Goal: Information Seeking & Learning: Understand process/instructions

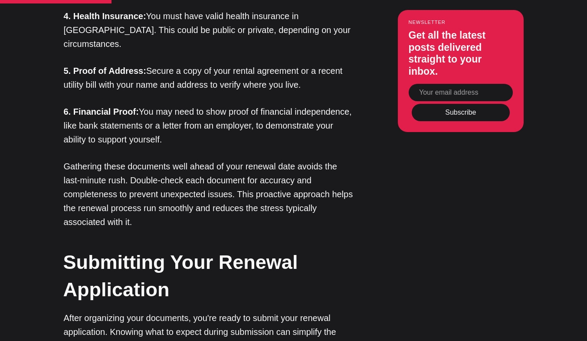
scroll to position [970, 0]
click at [297, 160] on p "Gathering these documents well ahead of your renewal date avoids the last-minut…" at bounding box center [209, 194] width 291 height 69
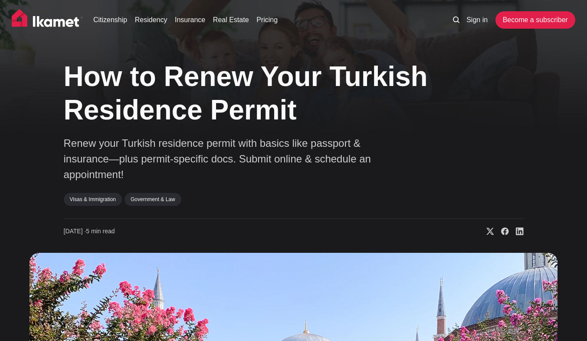
scroll to position [1, 0]
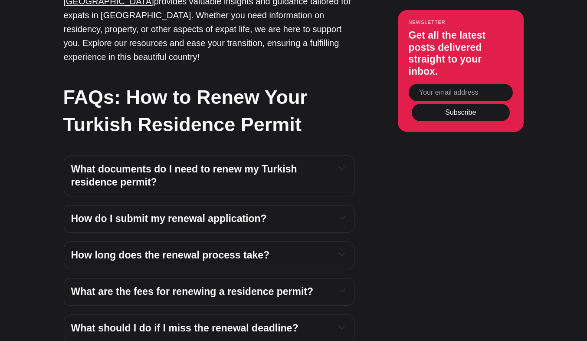
scroll to position [3099, 0]
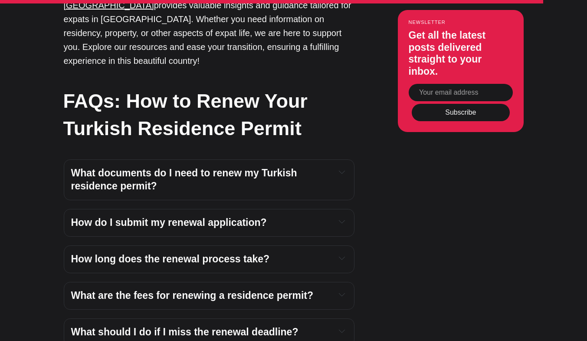
click at [335, 159] on div "What documents do I need to renew my Turkish residence permit? You’ll need your…" at bounding box center [209, 179] width 291 height 41
click at [338, 167] on button "Expand toggle to read content" at bounding box center [342, 172] width 10 height 10
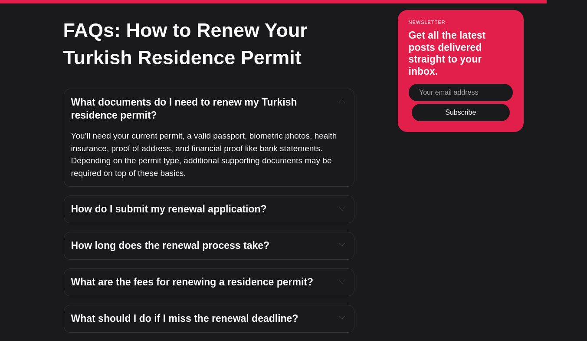
scroll to position [3171, 0]
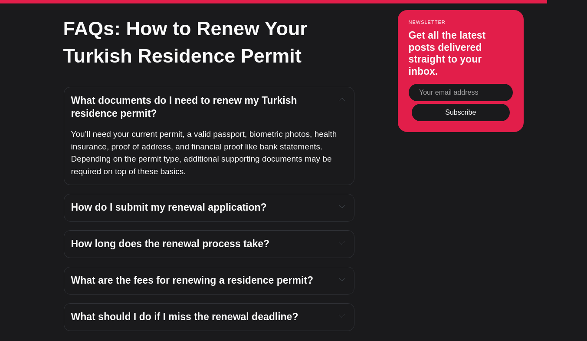
click at [348, 197] on div "How do I submit my renewal application? Log in to the Presidency of Migration M…" at bounding box center [209, 208] width 291 height 28
click at [340, 203] on icon "Expand toggle to read content" at bounding box center [342, 206] width 6 height 6
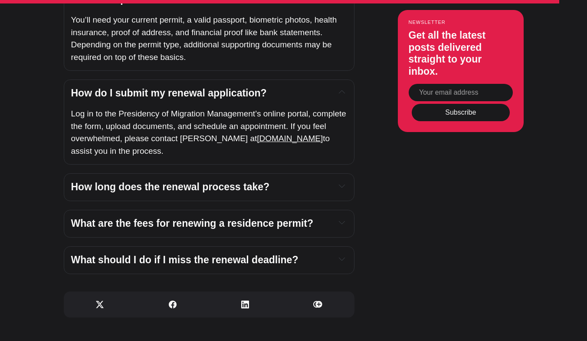
scroll to position [3287, 0]
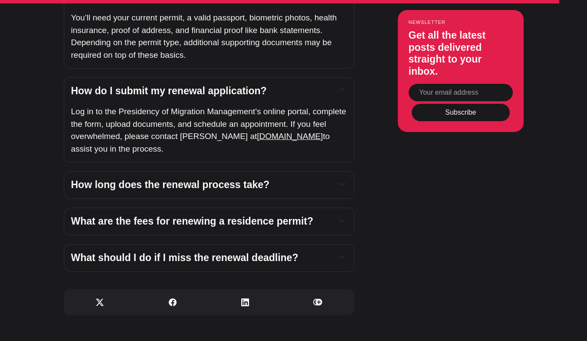
click at [334, 215] on div "What are the fees for renewing a residence permit?" at bounding box center [209, 221] width 276 height 13
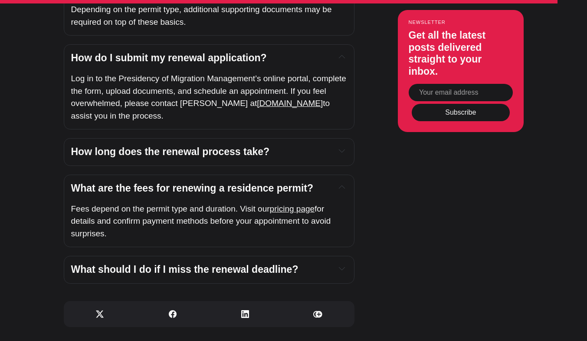
scroll to position [3321, 0]
click at [308, 204] on span "pricing page" at bounding box center [292, 208] width 45 height 9
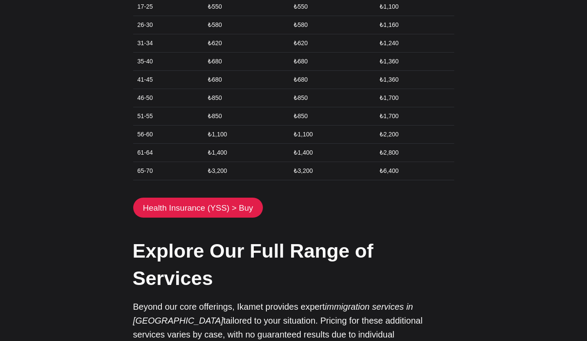
scroll to position [1286, 0]
